Goal: Information Seeking & Learning: Learn about a topic

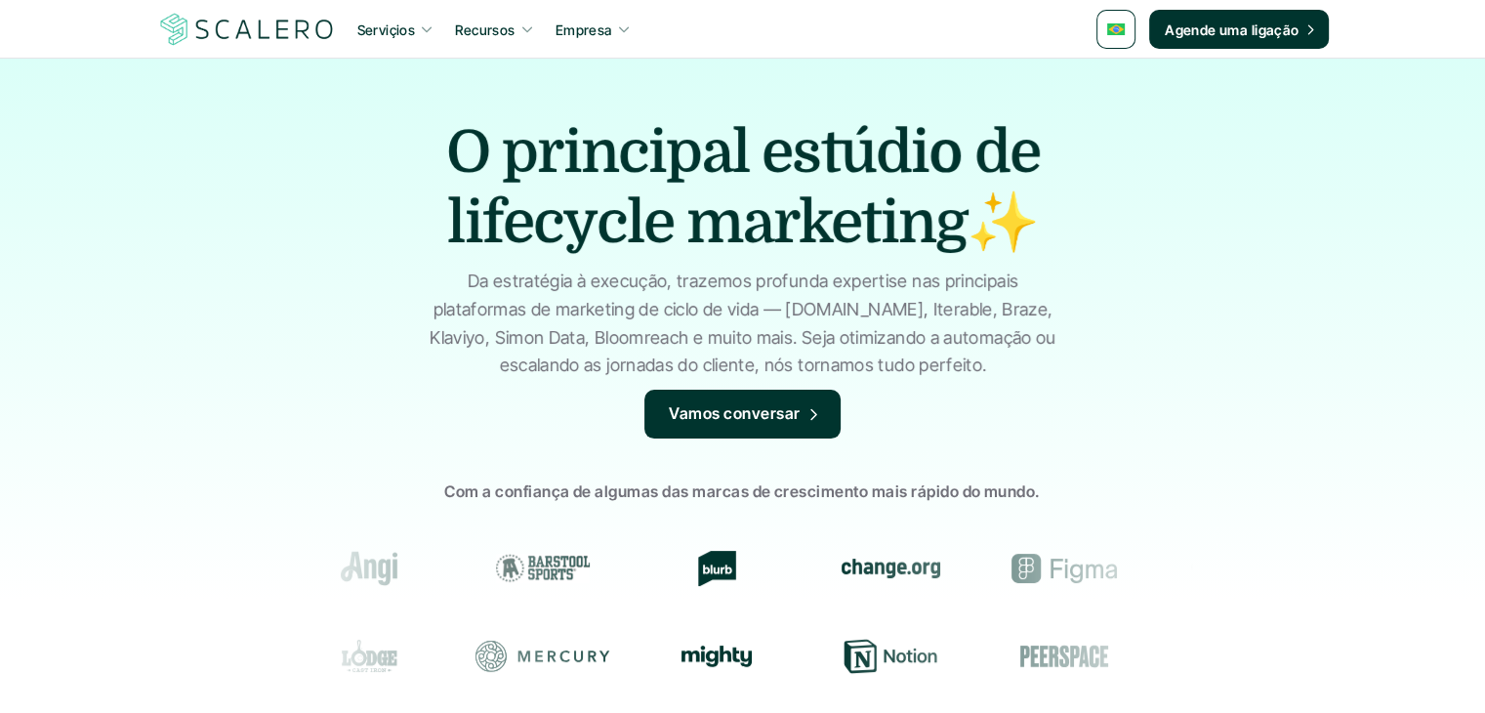
click at [395, 28] on p "Serviçios" at bounding box center [386, 30] width 59 height 21
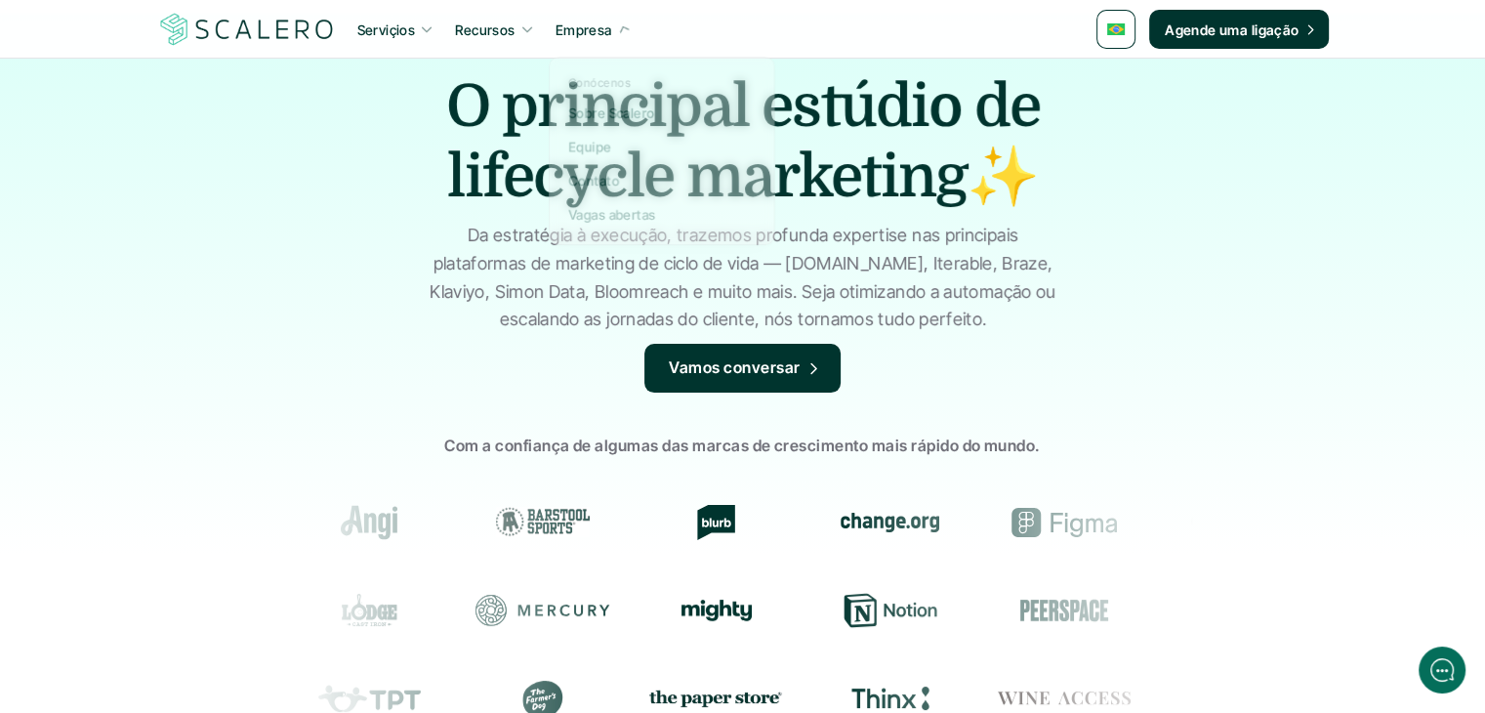
scroll to position [293, 0]
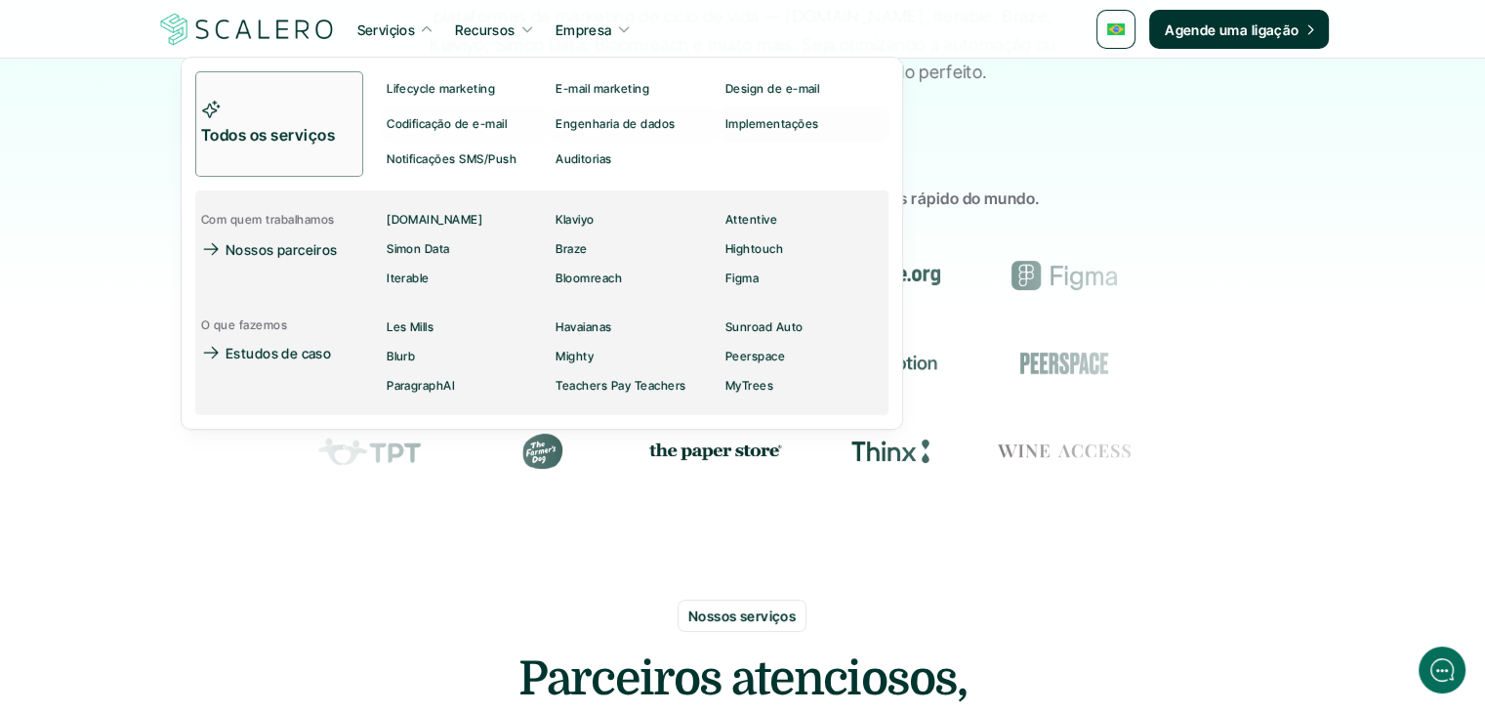
drag, startPoint x: 186, startPoint y: 125, endPoint x: 230, endPoint y: 114, distance: 46.2
click at [187, 125] on div "Todos os serviços Lifecycle marketing E-mail marketing Design de e-mail Codific…" at bounding box center [542, 243] width 723 height 373
click at [236, 114] on link "Todos os serviços" at bounding box center [279, 123] width 168 height 105
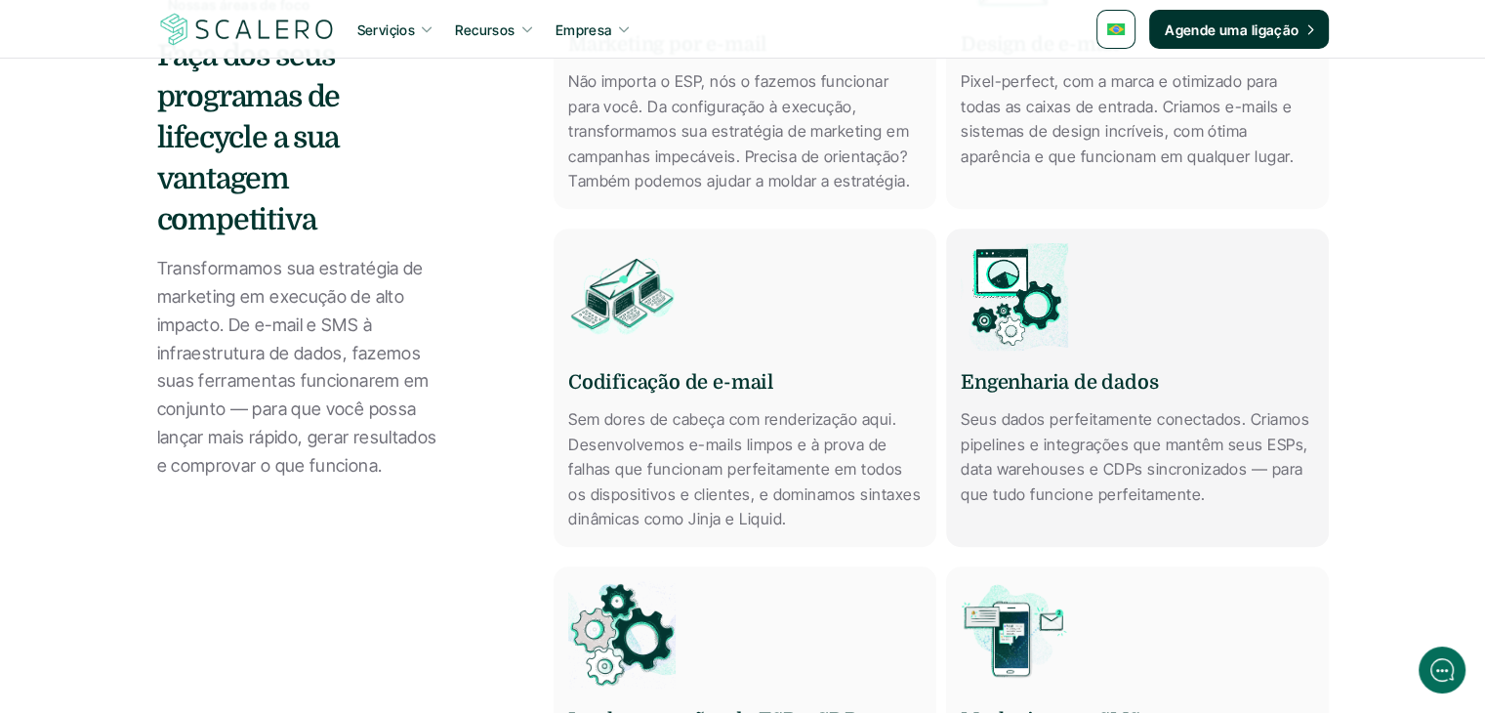
scroll to position [879, 0]
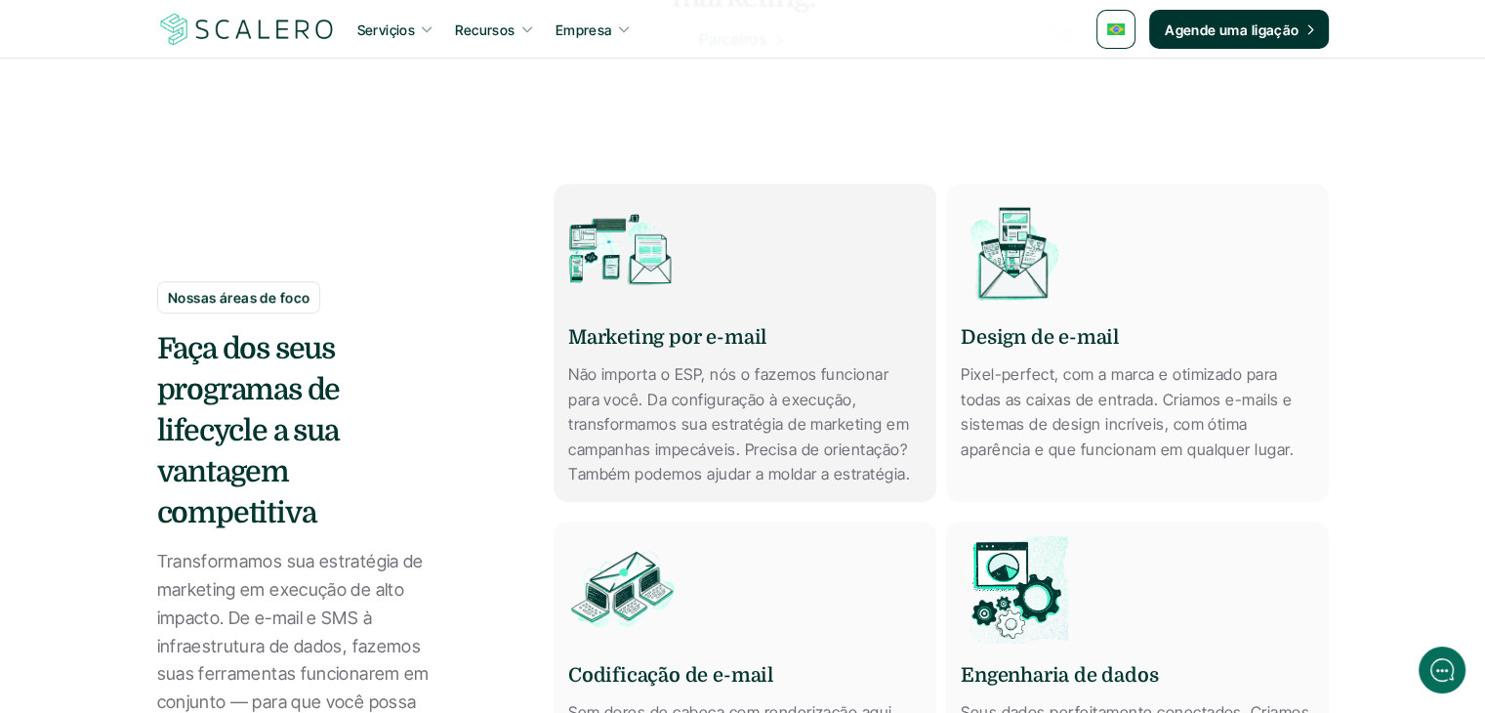
click at [783, 346] on div "Marketing por e-mail Não importa o ESP, nós o fazemos funcionar para você. Da c…" at bounding box center [745, 405] width 354 height 164
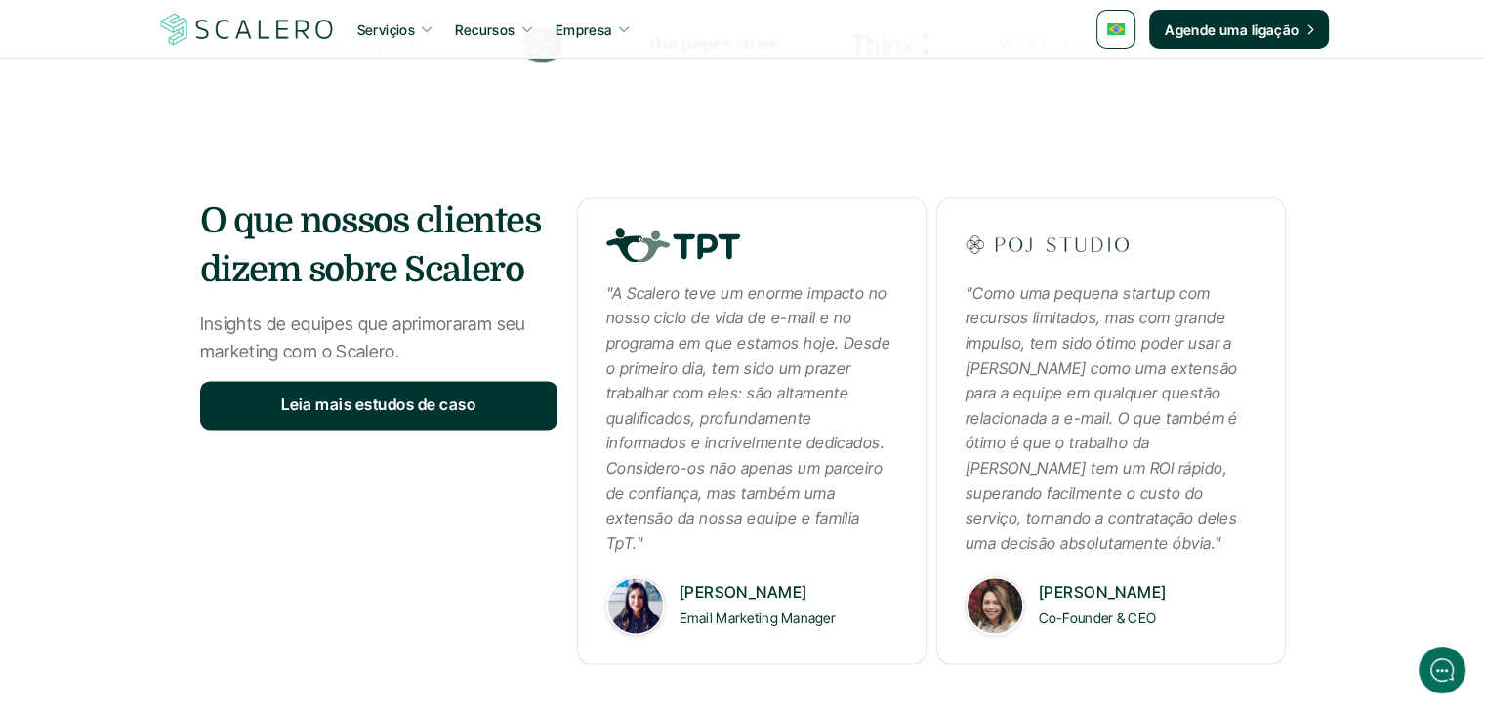
scroll to position [2832, 0]
